Goal: Task Accomplishment & Management: Manage account settings

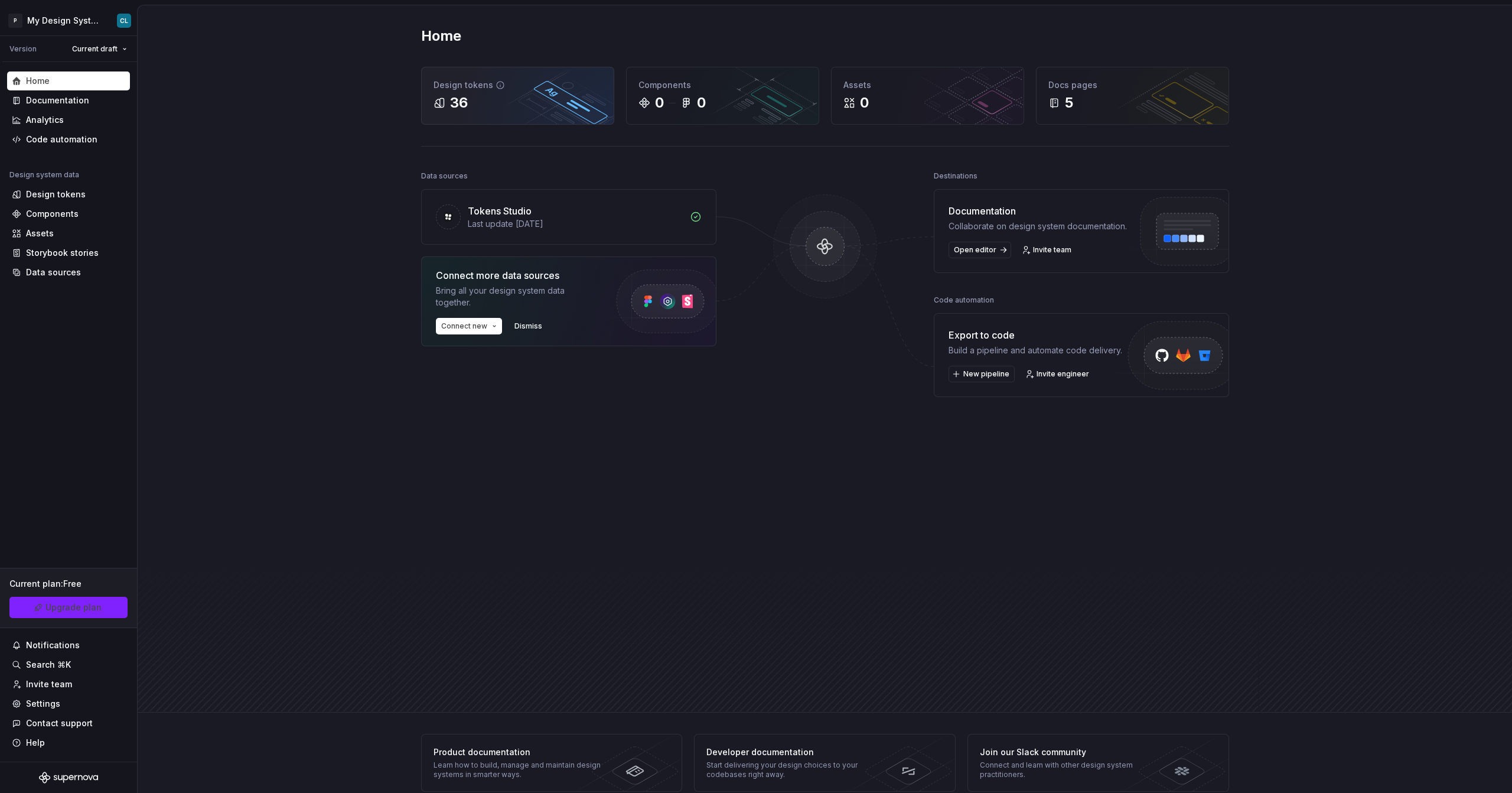
click at [463, 96] on div "36" at bounding box center [458, 103] width 18 height 19
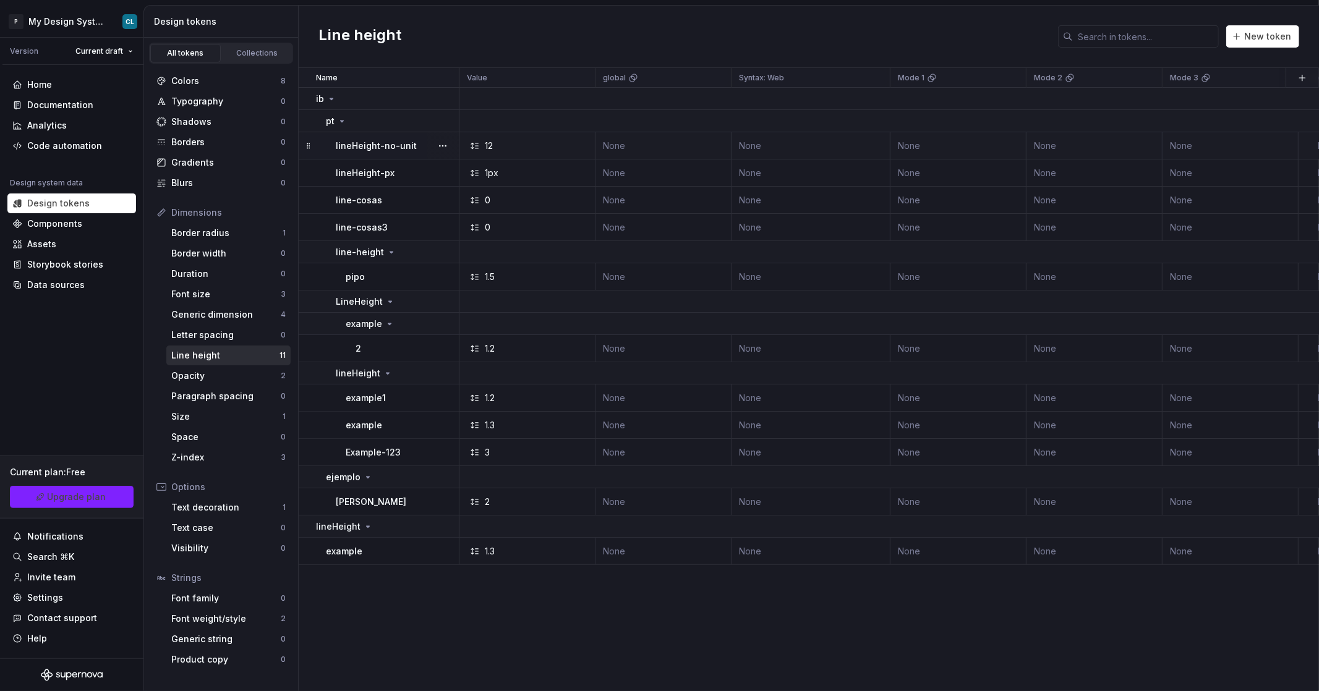
click at [379, 151] on td "lineHeight-no-unit" at bounding box center [379, 145] width 161 height 27
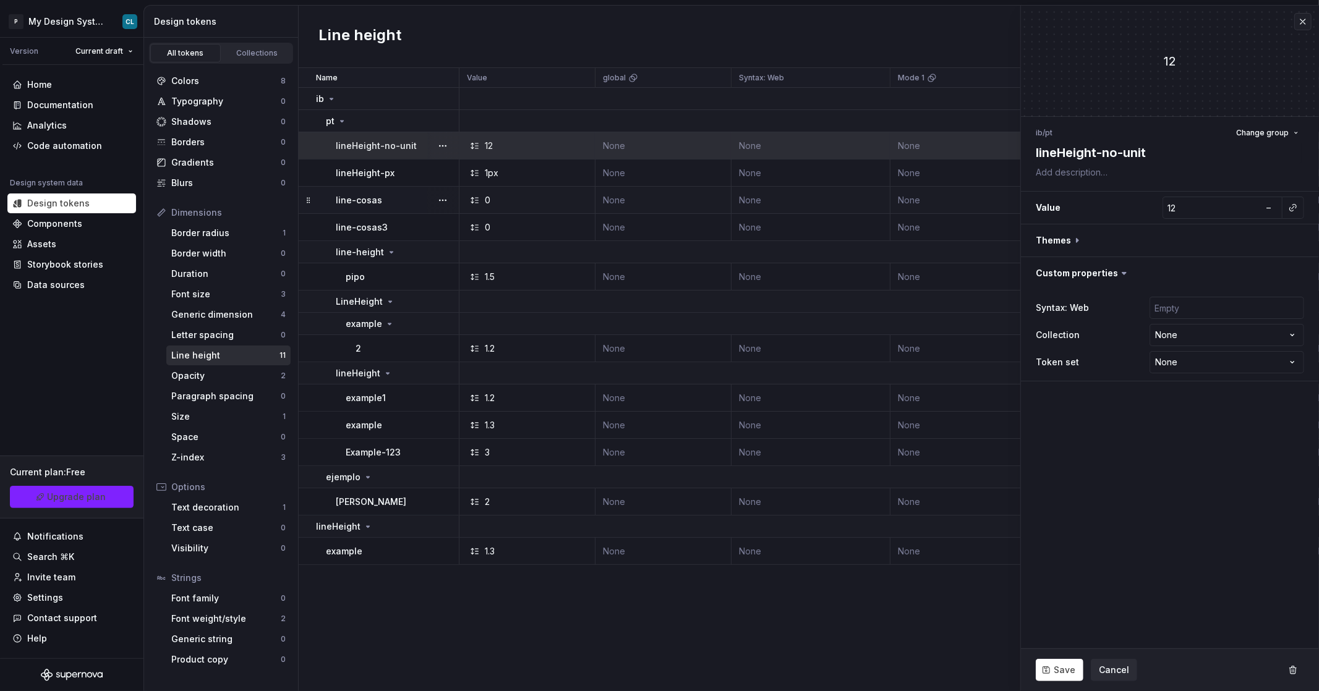
type textarea "*"
click at [184, 84] on div "Colors" at bounding box center [225, 81] width 109 height 12
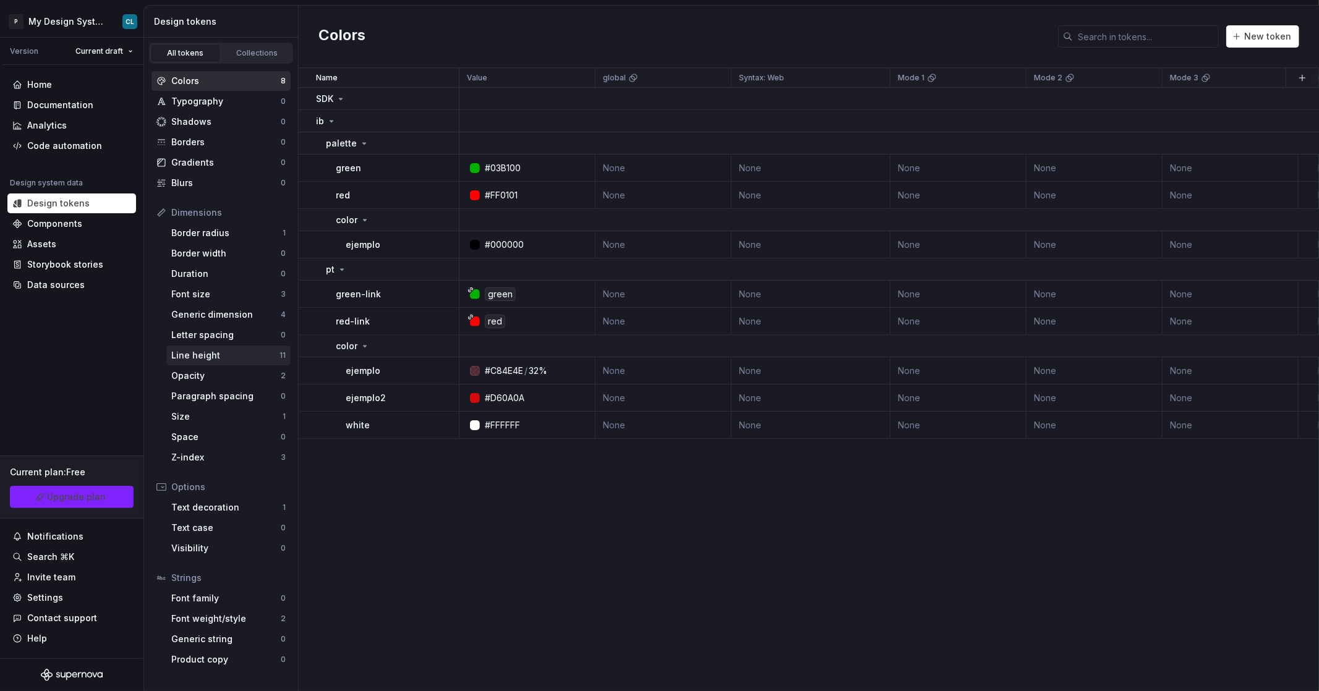
click at [212, 359] on div "Line height" at bounding box center [225, 355] width 108 height 12
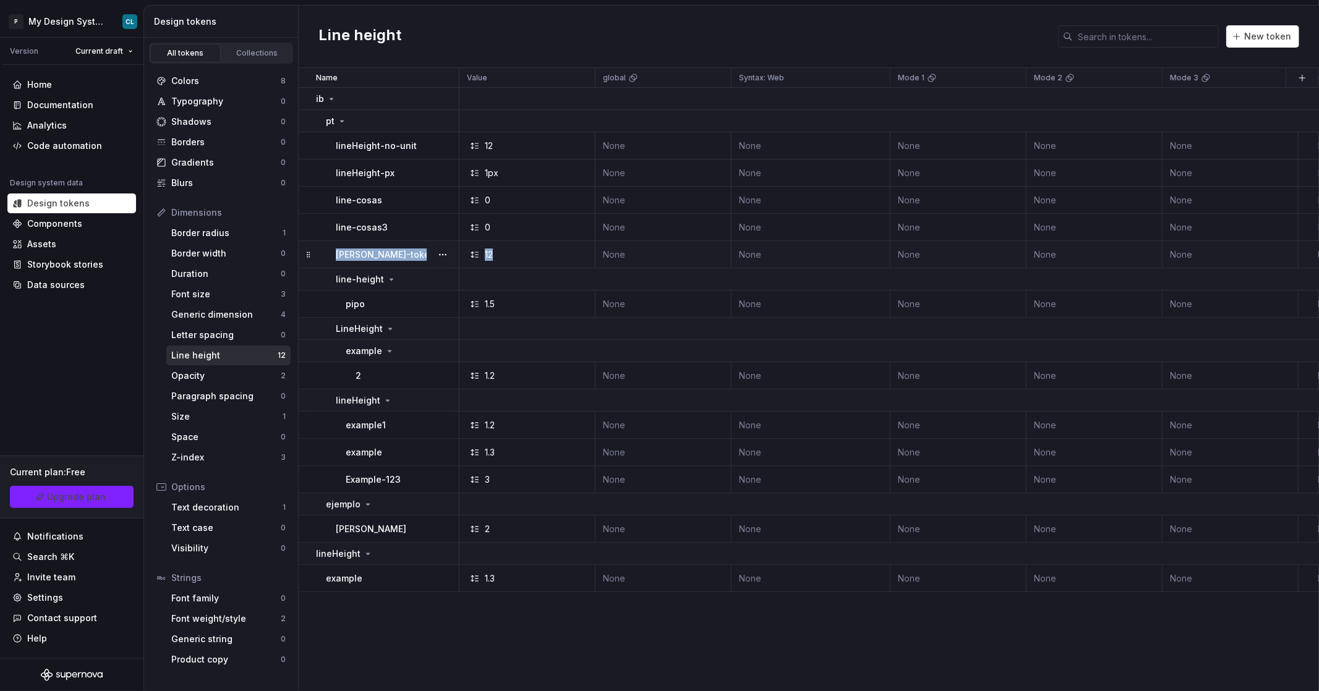
drag, startPoint x: 317, startPoint y: 252, endPoint x: 545, endPoint y: 259, distance: 228.3
click at [545, 259] on tr "borja-token 12 None None None None None None None None 1 minute ago" at bounding box center [1055, 254] width 1513 height 27
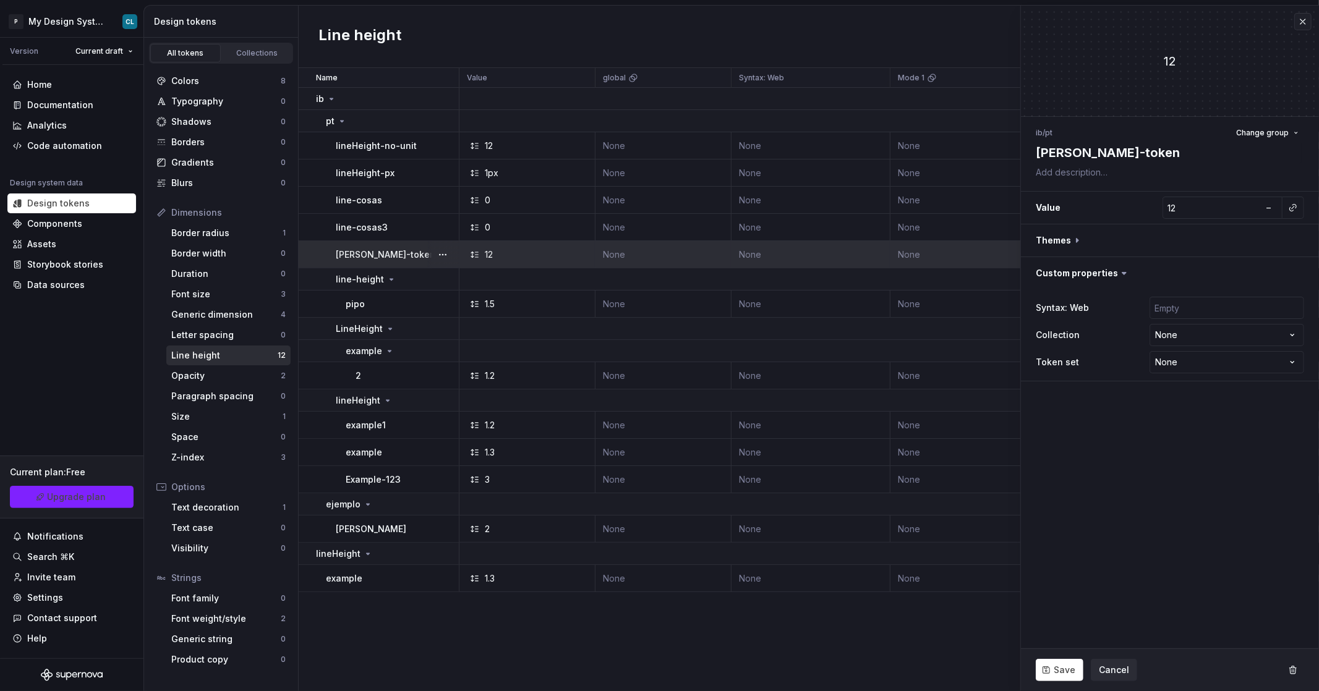
type textarea "*"
